Goal: Task Accomplishment & Management: Manage account settings

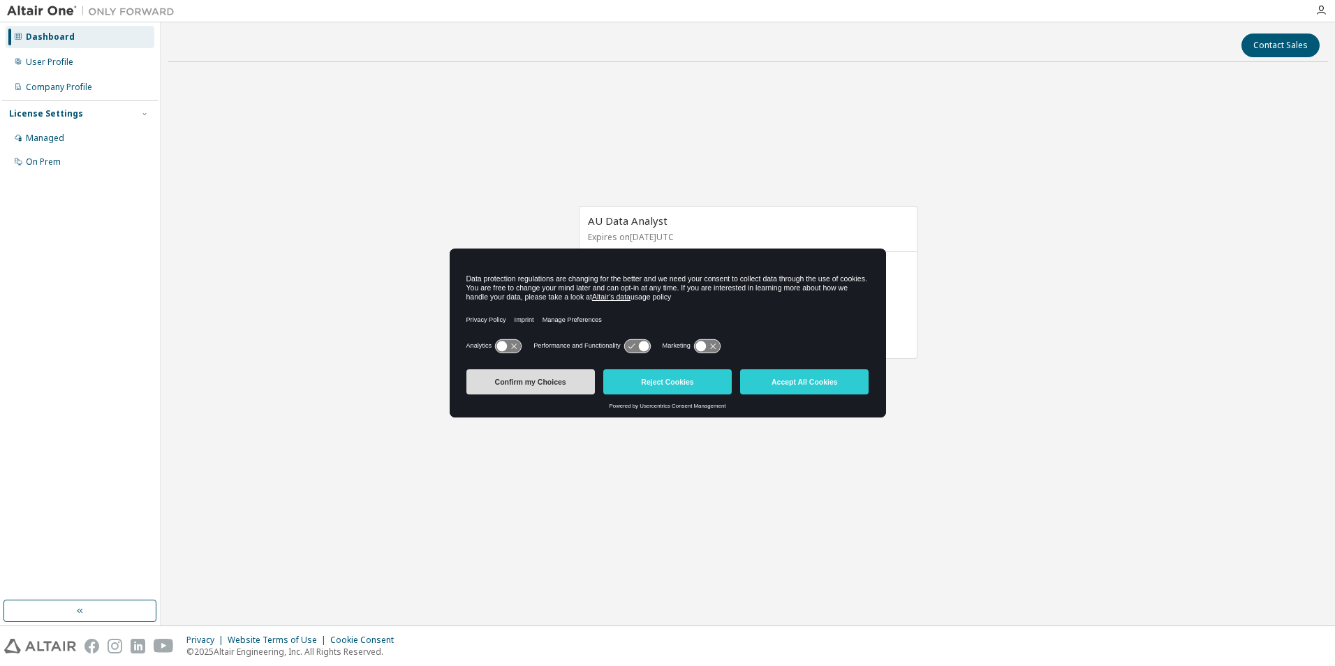
click at [521, 387] on button "Confirm my Choices" at bounding box center [530, 381] width 128 height 25
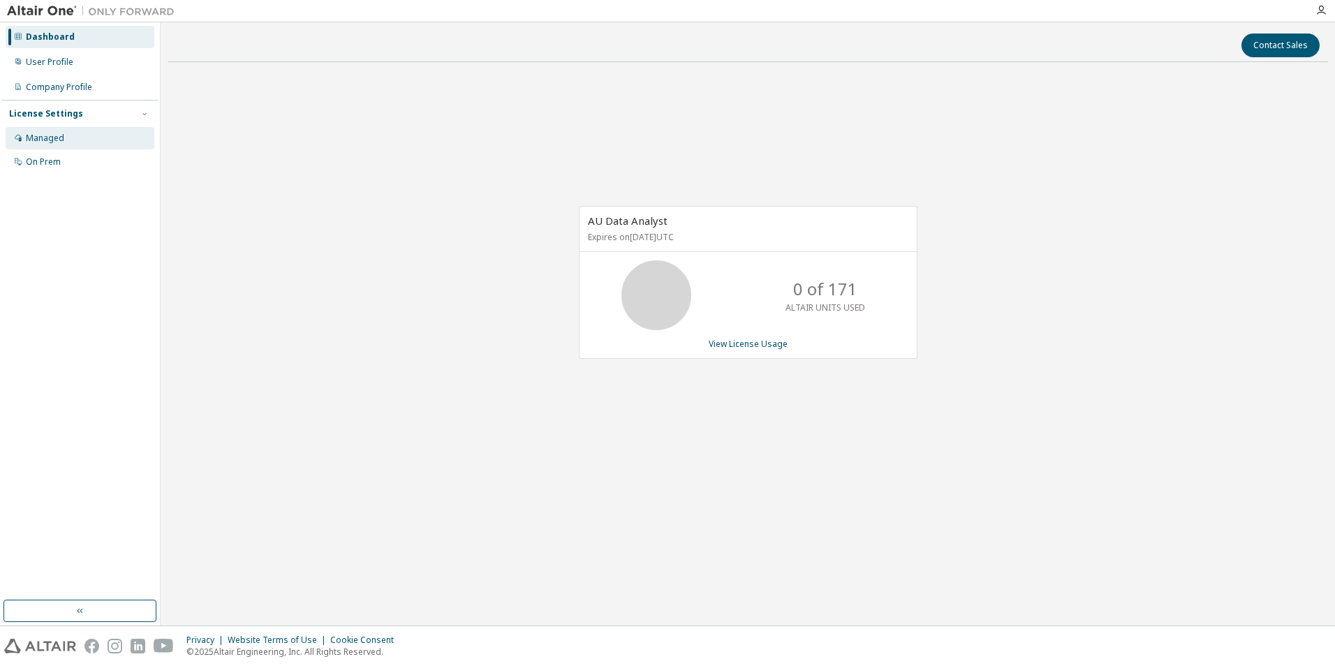
click at [40, 140] on div "Managed" at bounding box center [45, 138] width 38 height 11
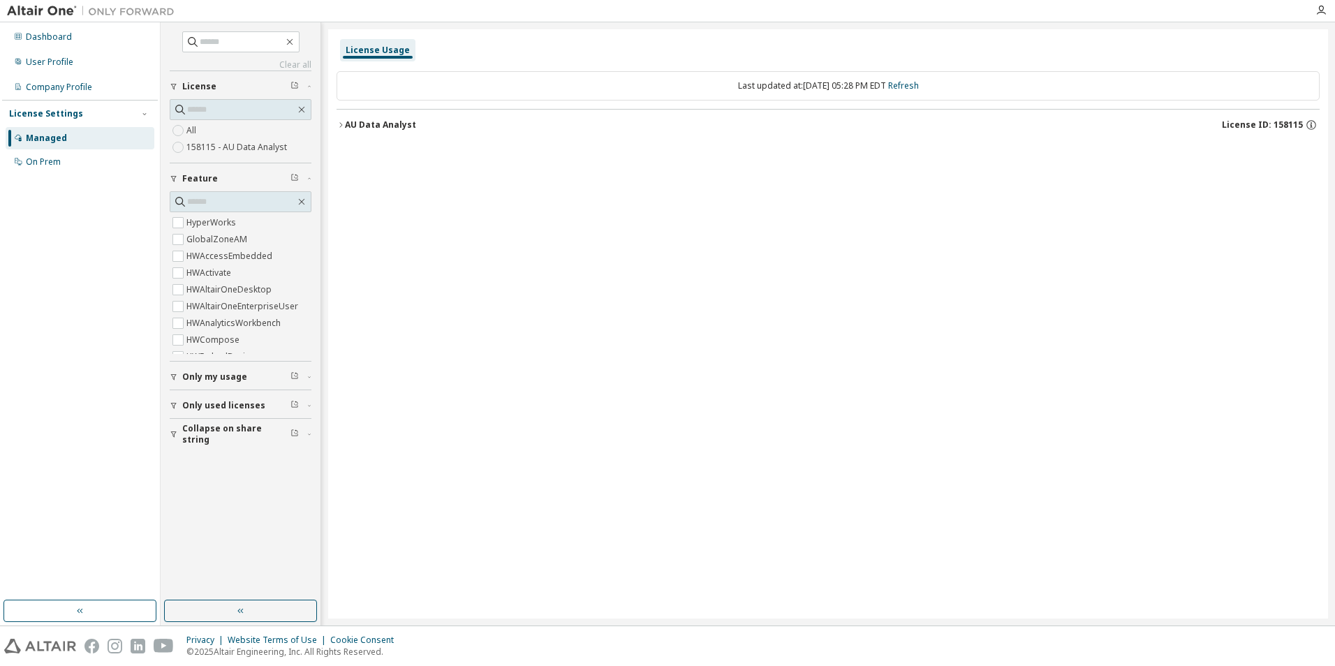
click at [242, 144] on label "158115 - AU Data Analyst" at bounding box center [237, 147] width 103 height 17
click at [339, 124] on icon "button" at bounding box center [340, 125] width 8 height 8
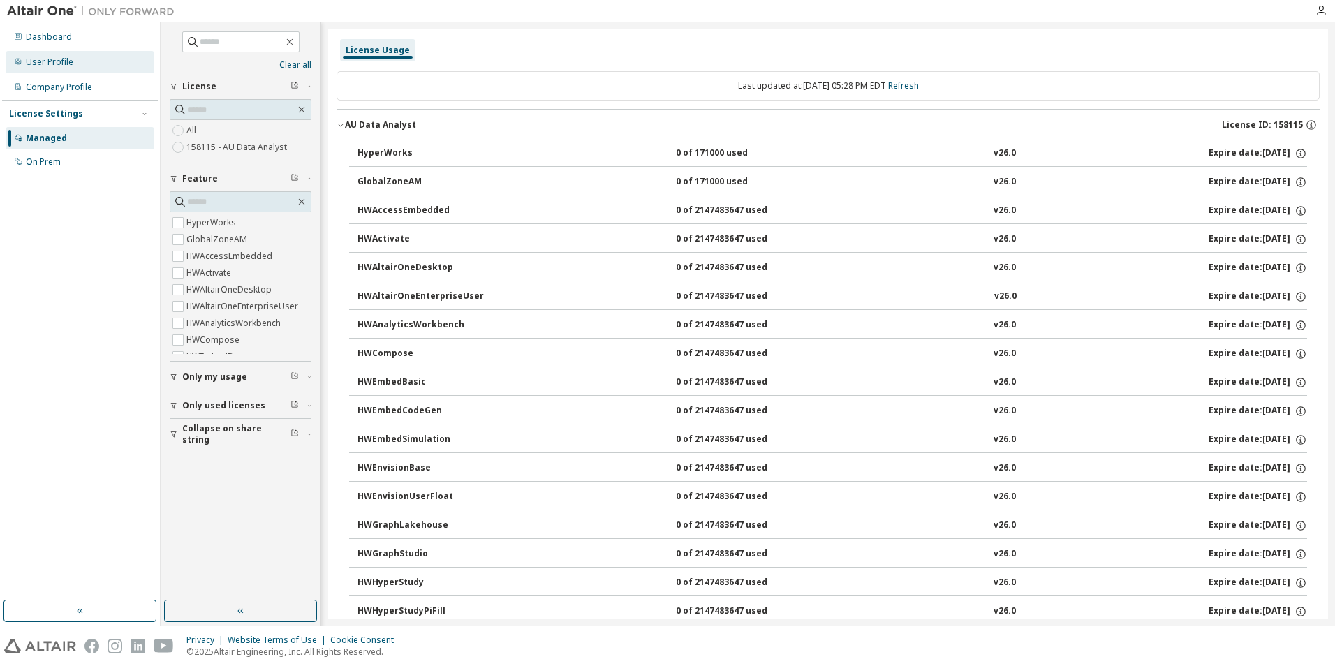
click at [43, 62] on div "User Profile" at bounding box center [49, 62] width 47 height 11
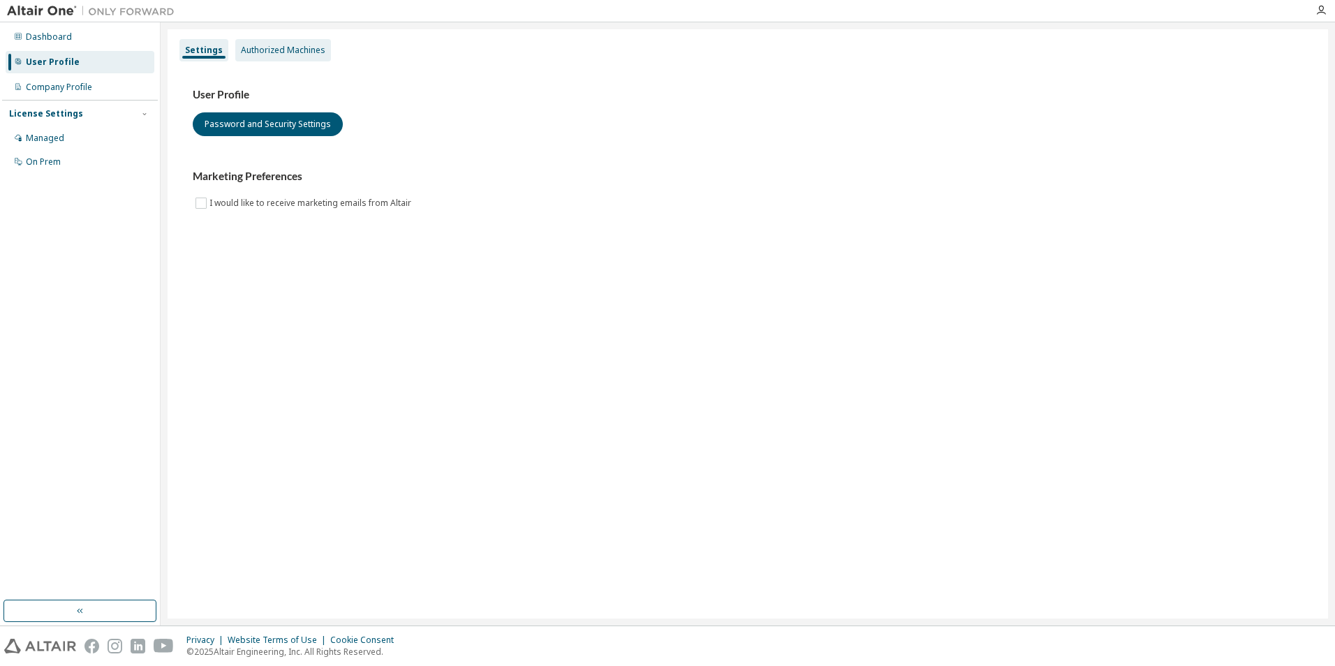
click at [297, 49] on div "Authorized Machines" at bounding box center [283, 50] width 84 height 11
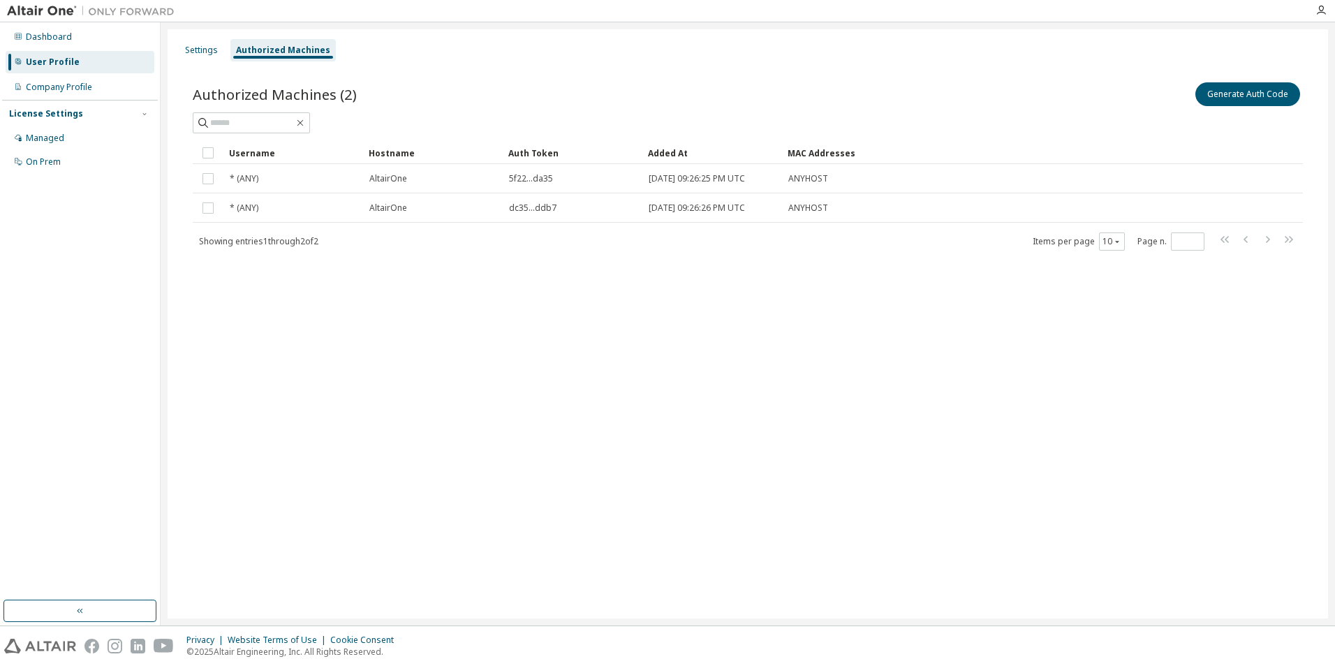
click at [46, 7] on img at bounding box center [94, 11] width 175 height 14
click at [43, 36] on div "Dashboard" at bounding box center [49, 36] width 46 height 11
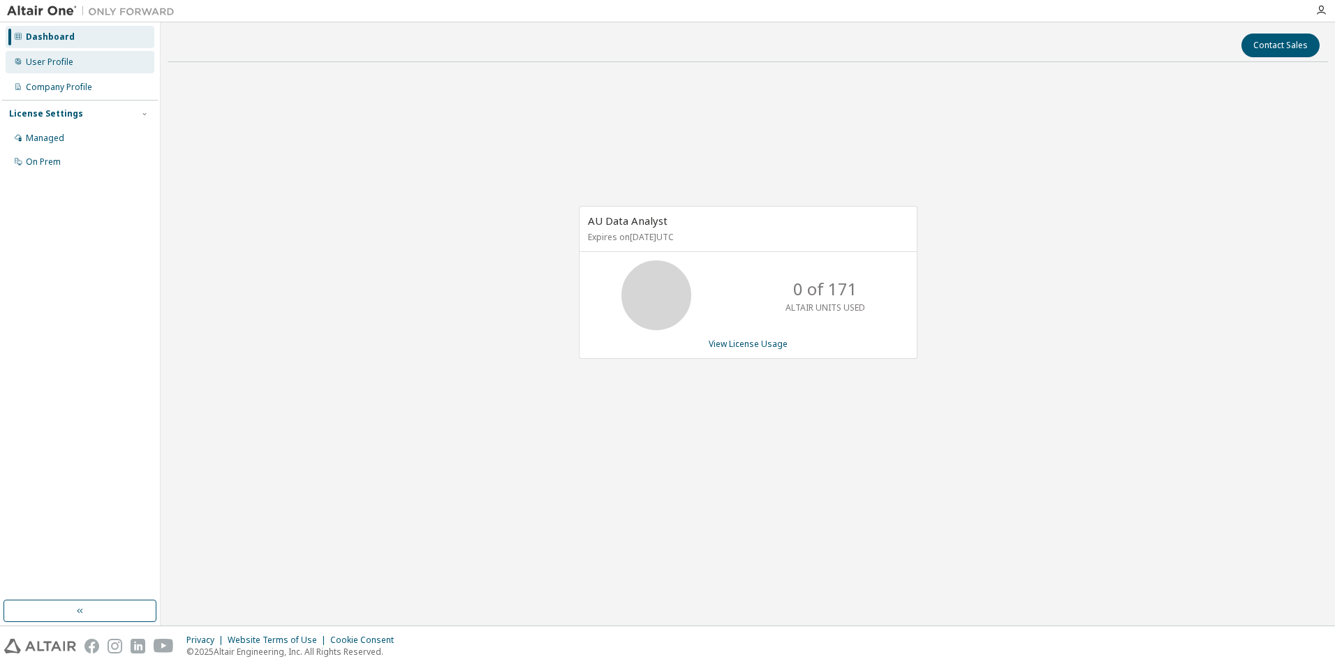
click at [40, 63] on div "User Profile" at bounding box center [49, 62] width 47 height 11
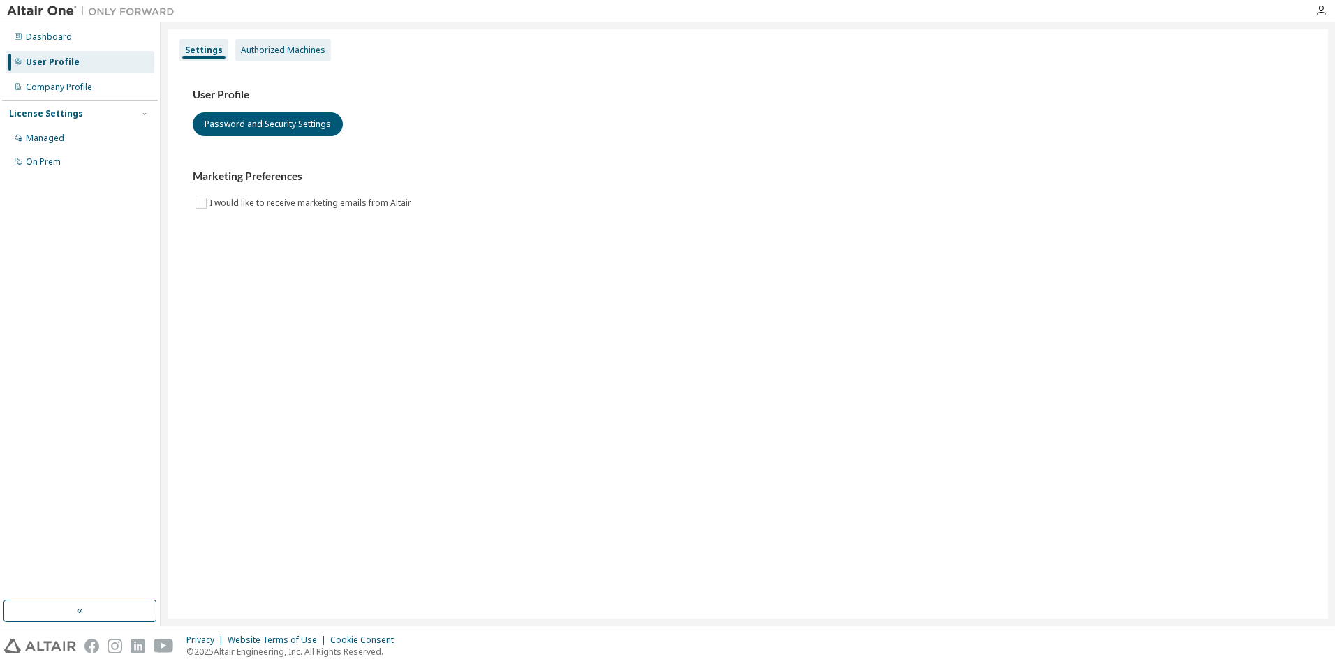
click at [258, 45] on div "Authorized Machines" at bounding box center [283, 50] width 84 height 11
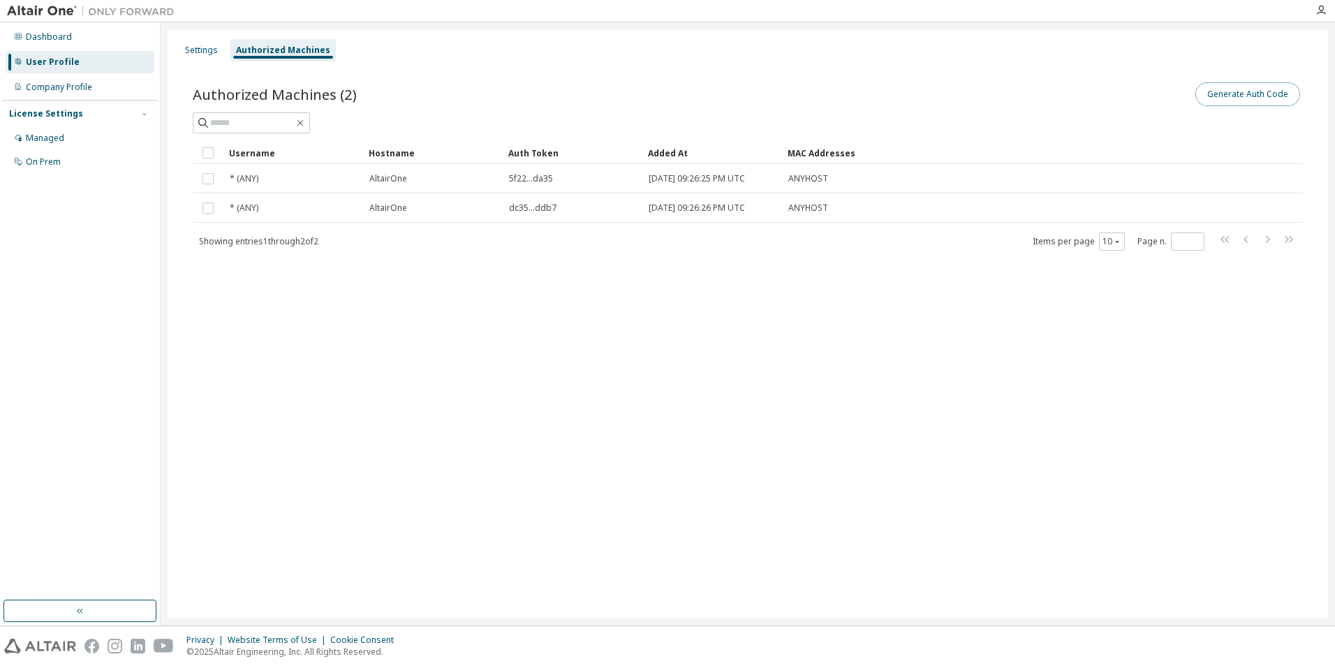
click at [1257, 95] on button "Generate Auth Code" at bounding box center [1247, 94] width 105 height 24
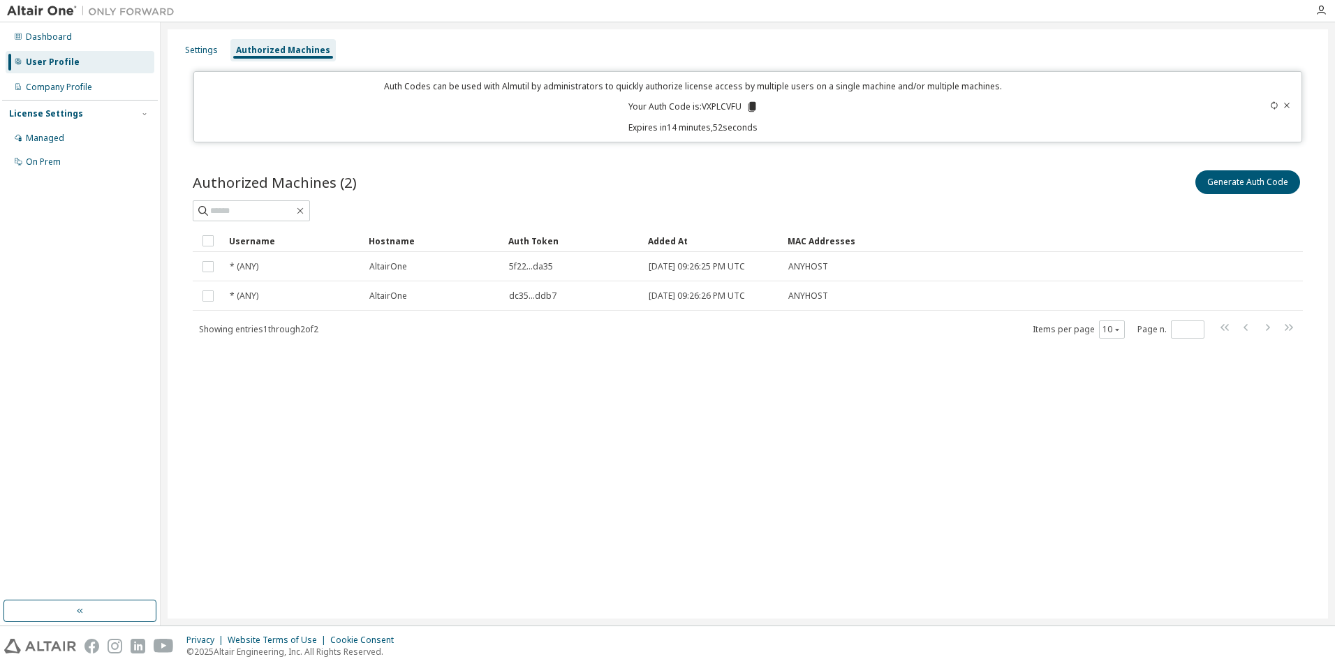
click at [749, 104] on icon at bounding box center [752, 107] width 8 height 10
click at [43, 135] on div "Managed" at bounding box center [45, 138] width 38 height 11
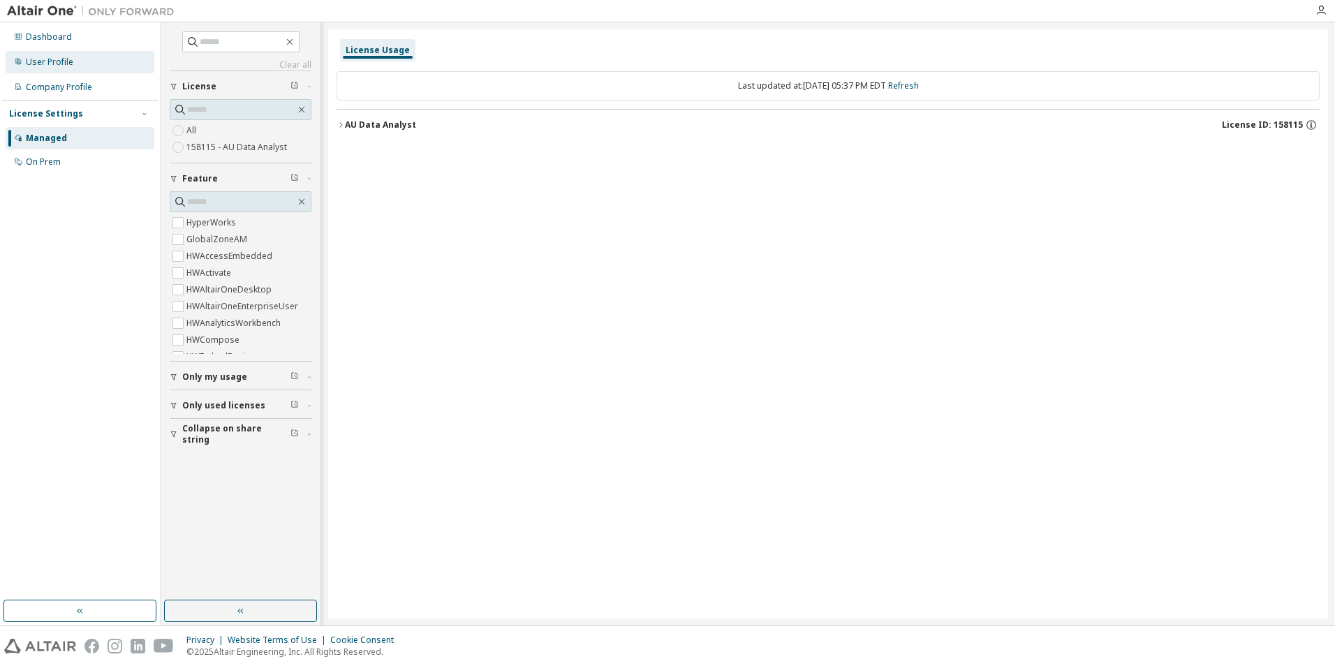
click at [35, 57] on div "User Profile" at bounding box center [49, 62] width 47 height 11
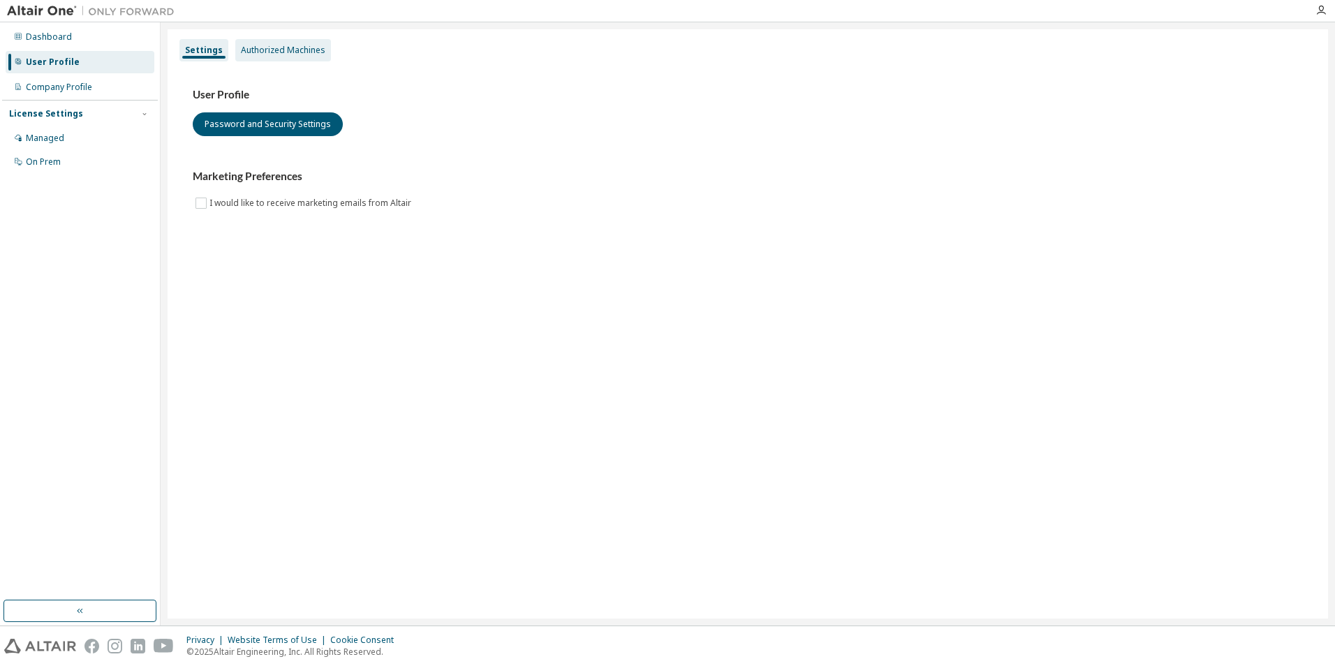
click at [277, 43] on div "Authorized Machines" at bounding box center [283, 50] width 96 height 22
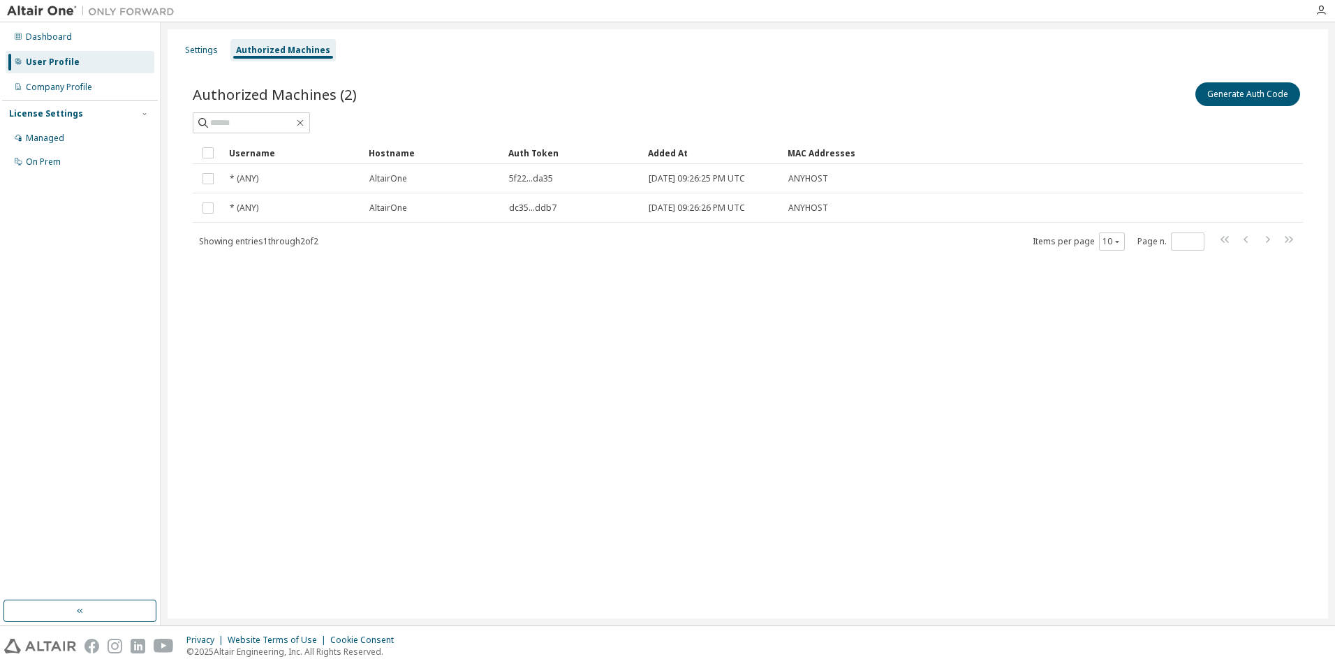
click at [1192, 138] on div "Authorized Machines (2) Generate Auth Code Clear Load Save Save As Field Operat…" at bounding box center [748, 166] width 1110 height 172
click at [1248, 95] on button "Generate Auth Code" at bounding box center [1247, 94] width 105 height 24
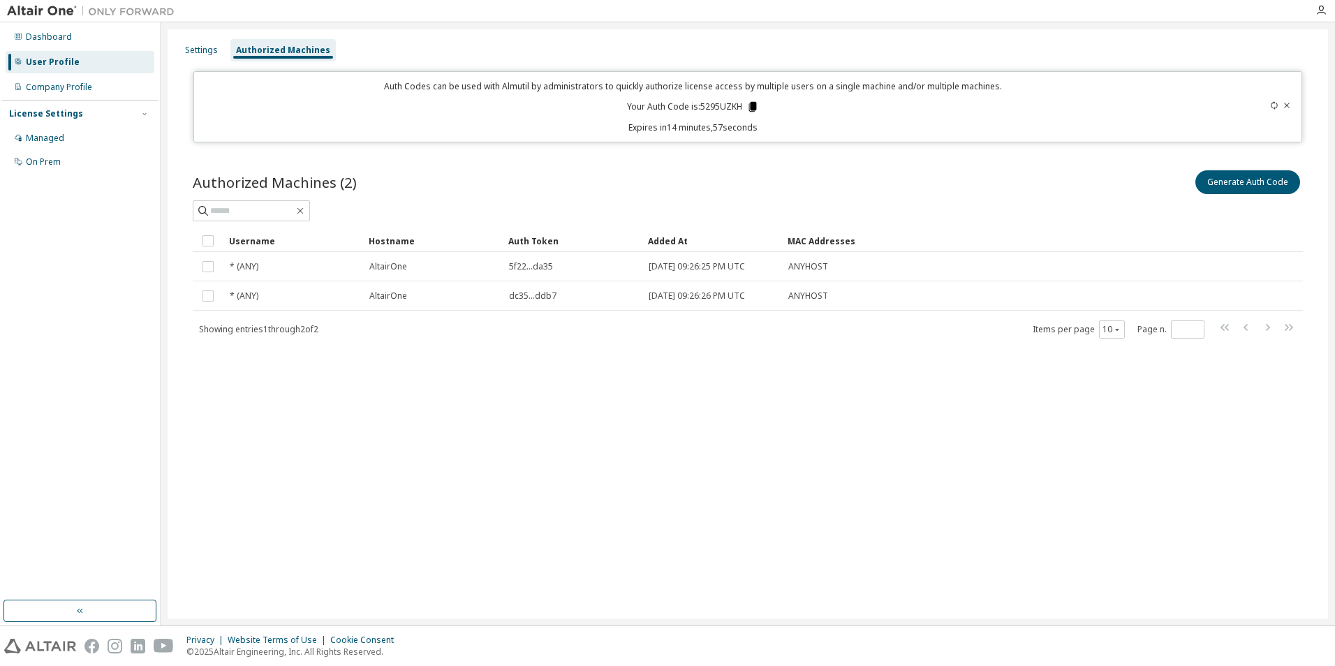
click at [752, 106] on icon at bounding box center [753, 107] width 8 height 10
click at [41, 38] on div "Dashboard" at bounding box center [49, 36] width 46 height 11
